Goal: Transaction & Acquisition: Purchase product/service

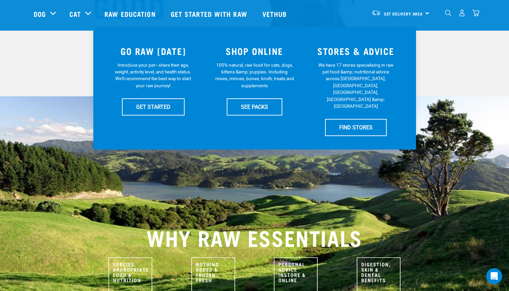
scroll to position [135, 0]
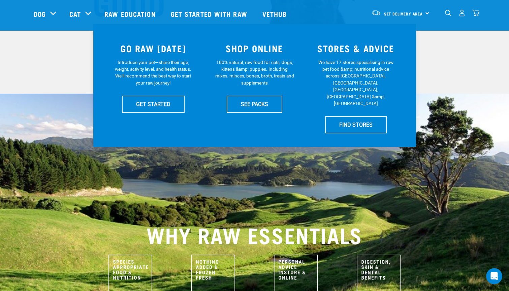
click at [262, 115] on div "SHOP ONLINE 100% natural, raw food for cats, dogs, kittens &amp; puppies. Inclu…" at bounding box center [254, 86] width 101 height 104
click at [153, 102] on link "GET STARTED" at bounding box center [153, 104] width 63 height 17
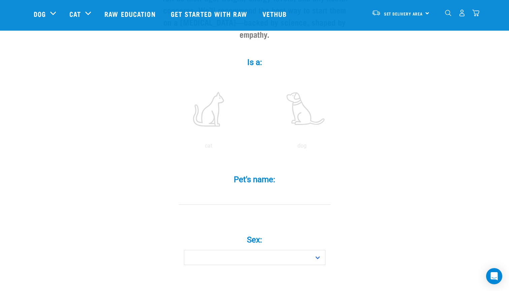
scroll to position [100, 0]
click at [209, 118] on label at bounding box center [208, 109] width 91 height 57
click at [162, 148] on input "radio" at bounding box center [162, 148] width 0 height 0
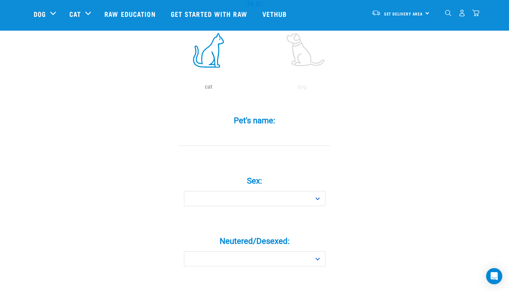
scroll to position [185, 0]
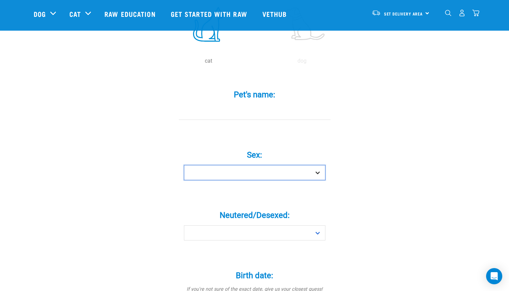
select select "girl"
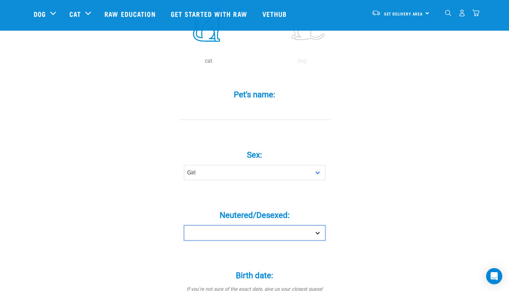
select select "yes"
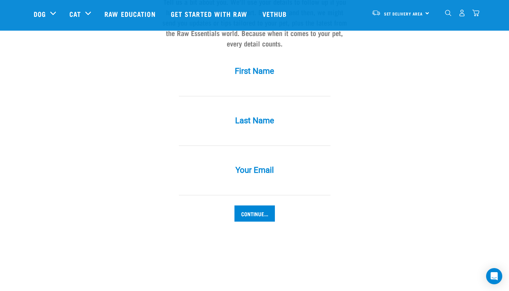
scroll to position [635, 0]
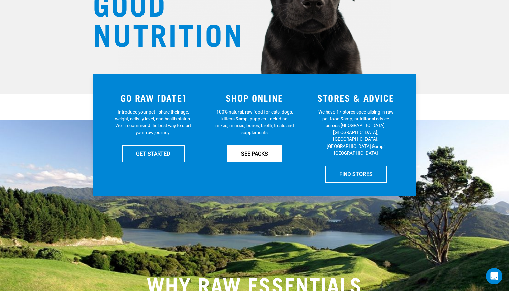
click at [253, 160] on link "SEE PACKS" at bounding box center [255, 153] width 56 height 17
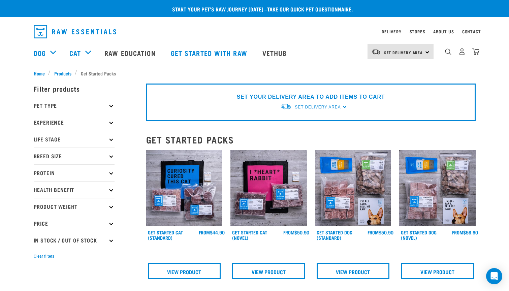
click at [182, 190] on img at bounding box center [184, 188] width 76 height 76
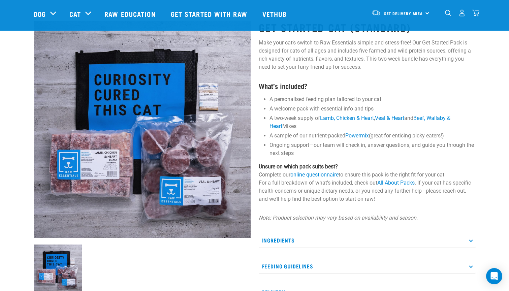
scroll to position [29, 0]
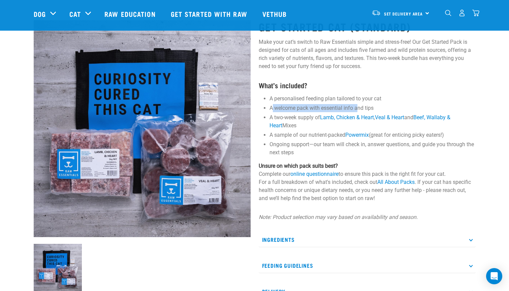
drag, startPoint x: 272, startPoint y: 107, endPoint x: 359, endPoint y: 109, distance: 87.3
click at [359, 109] on li "A welcome pack with essential info and tips" at bounding box center [372, 108] width 206 height 8
drag, startPoint x: 271, startPoint y: 118, endPoint x: 320, endPoint y: 119, distance: 48.9
click at [320, 119] on li "A two-week supply of Lamb, Chicken & Heart , Veal & Heart and Beef, Wallaby & H…" at bounding box center [372, 122] width 206 height 16
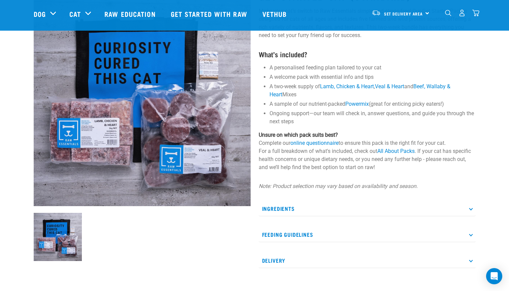
click at [305, 204] on p "Ingredients" at bounding box center [367, 208] width 217 height 15
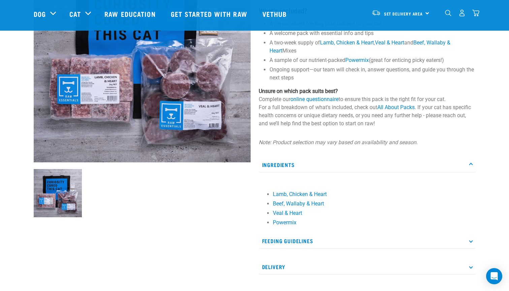
scroll to position [107, 0]
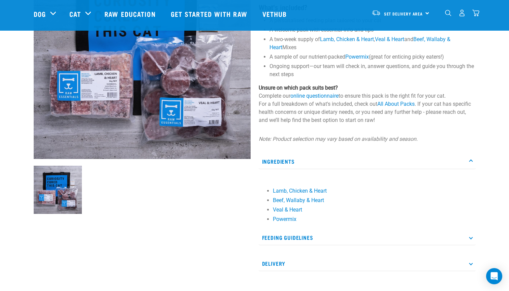
click at [322, 235] on p "Feeding Guidelines" at bounding box center [367, 237] width 217 height 15
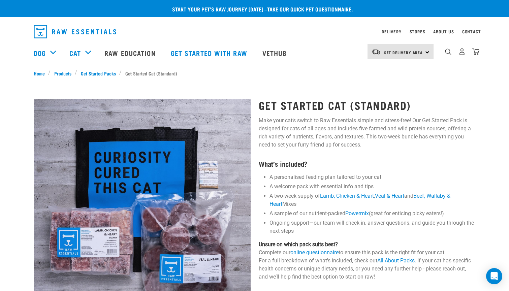
scroll to position [0, 0]
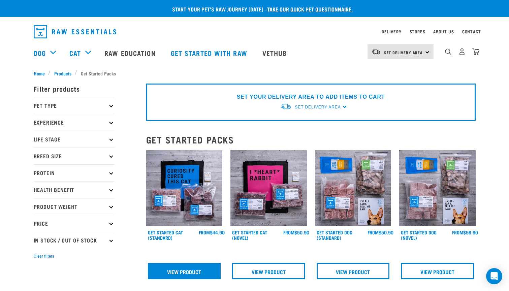
click at [183, 269] on link "View Product" at bounding box center [184, 271] width 73 height 16
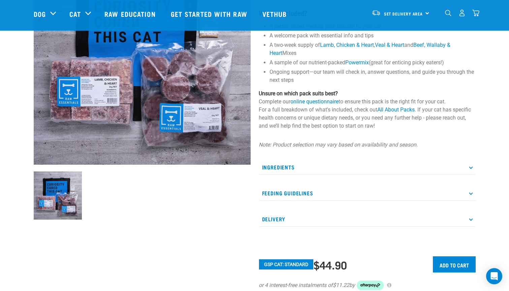
scroll to position [204, 0]
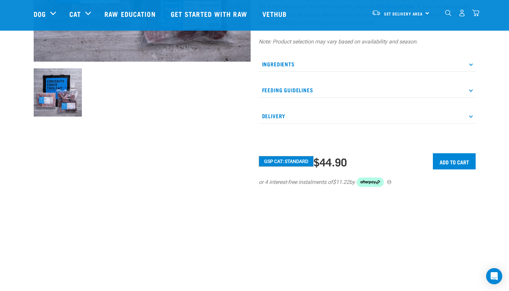
click at [301, 163] on button "GSP Cat: Standard" at bounding box center [286, 161] width 55 height 11
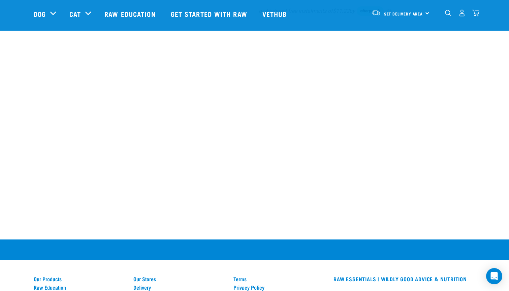
scroll to position [126, 0]
